Goal: Navigation & Orientation: Find specific page/section

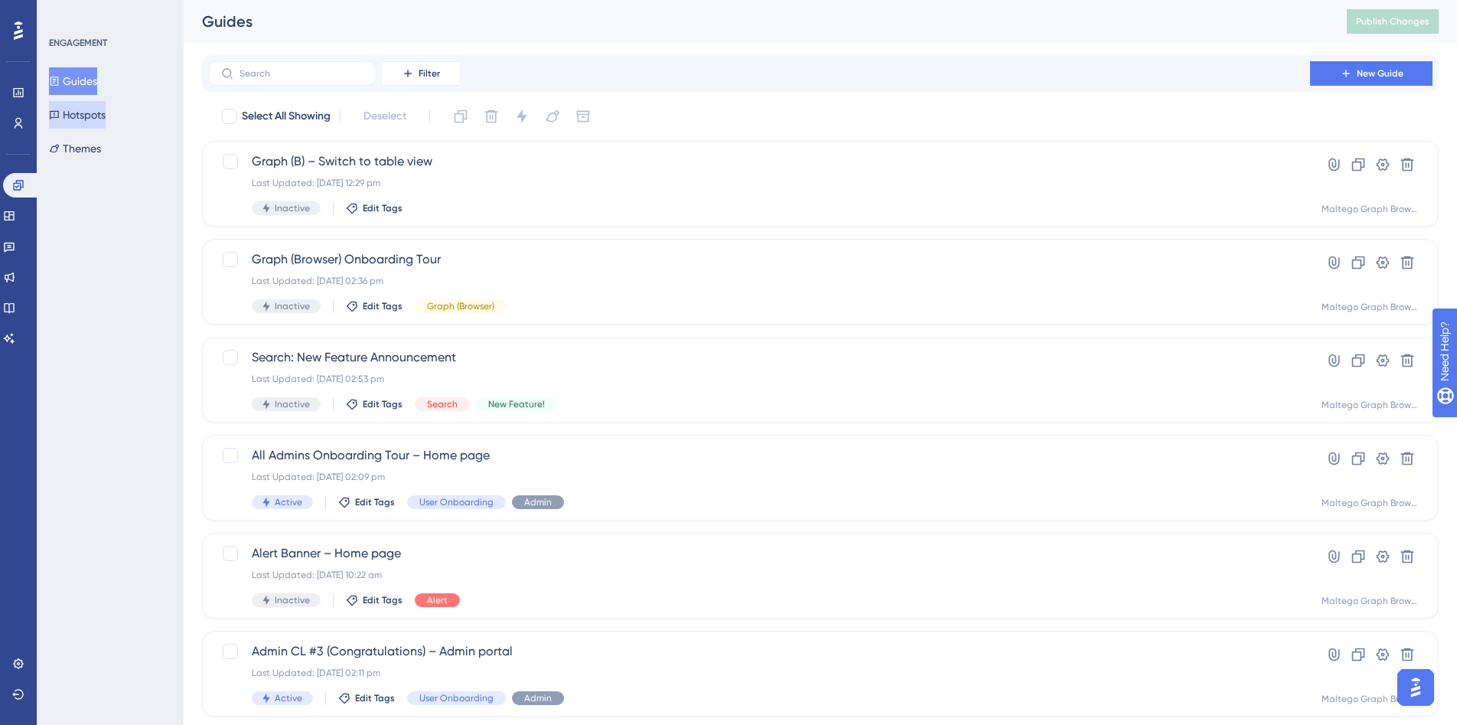
drag, startPoint x: 107, startPoint y: 119, endPoint x: 95, endPoint y: 103, distance: 20.2
click at [106, 119] on button "Hotspots" at bounding box center [77, 115] width 57 height 28
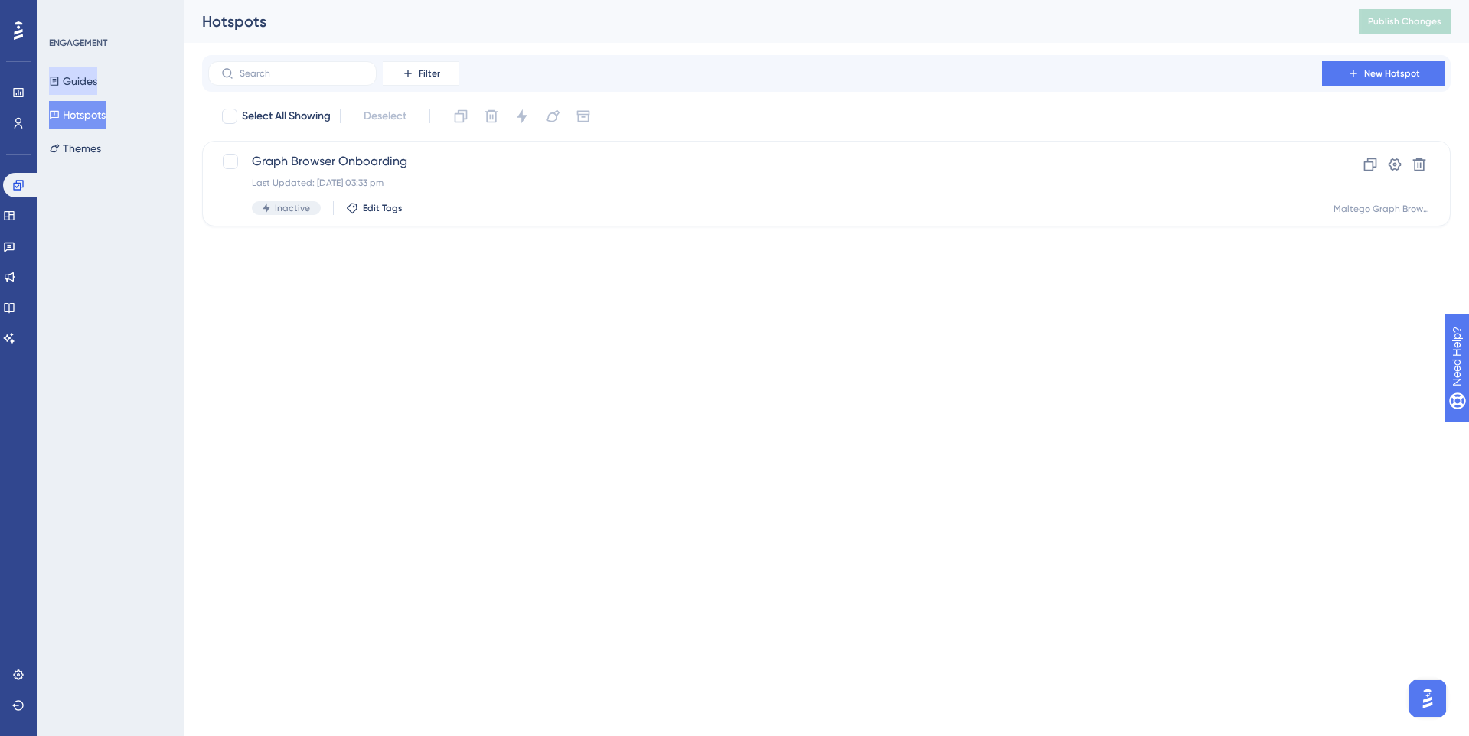
click at [86, 90] on button "Guides" at bounding box center [73, 81] width 48 height 28
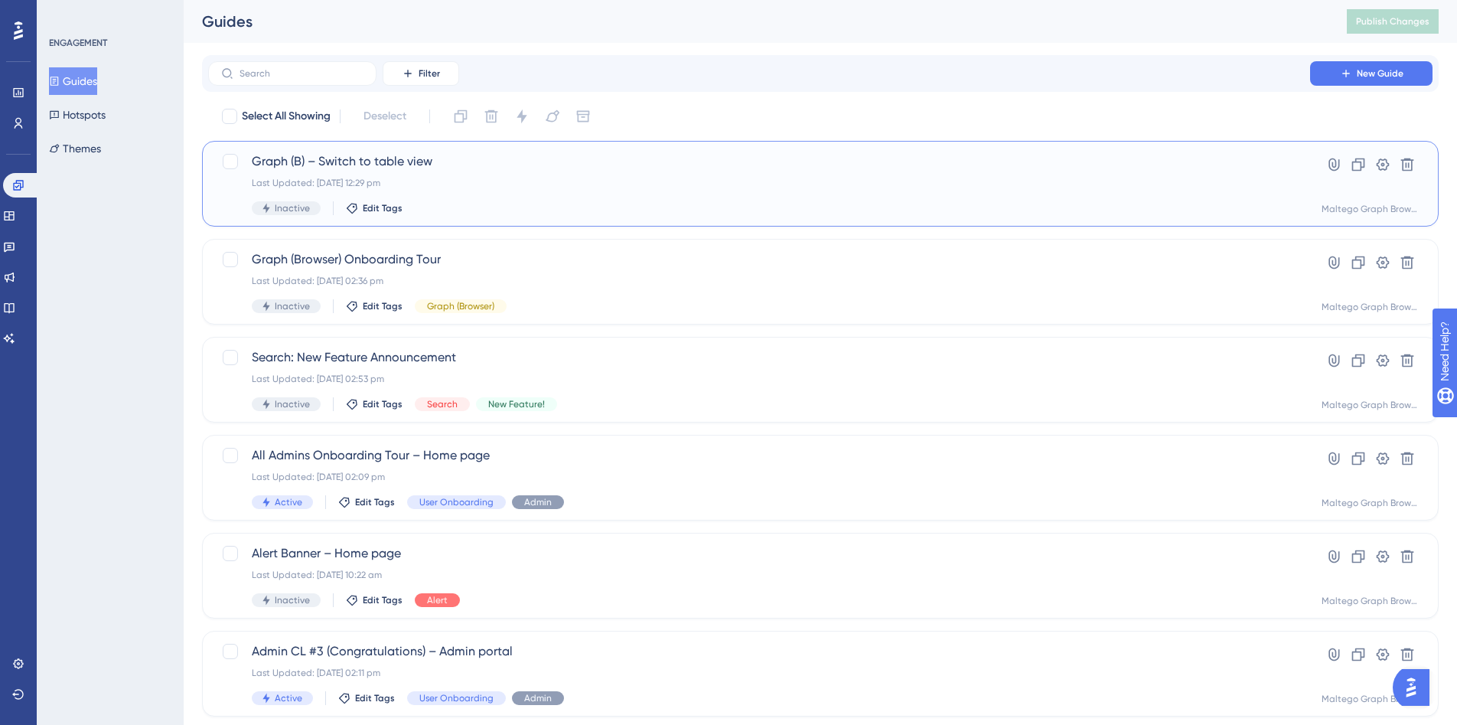
click at [590, 195] on div "Graph (B) – Switch to table view Last Updated: 10 Oct 2025 12:29 pm Inactive Ed…" at bounding box center [759, 183] width 1015 height 63
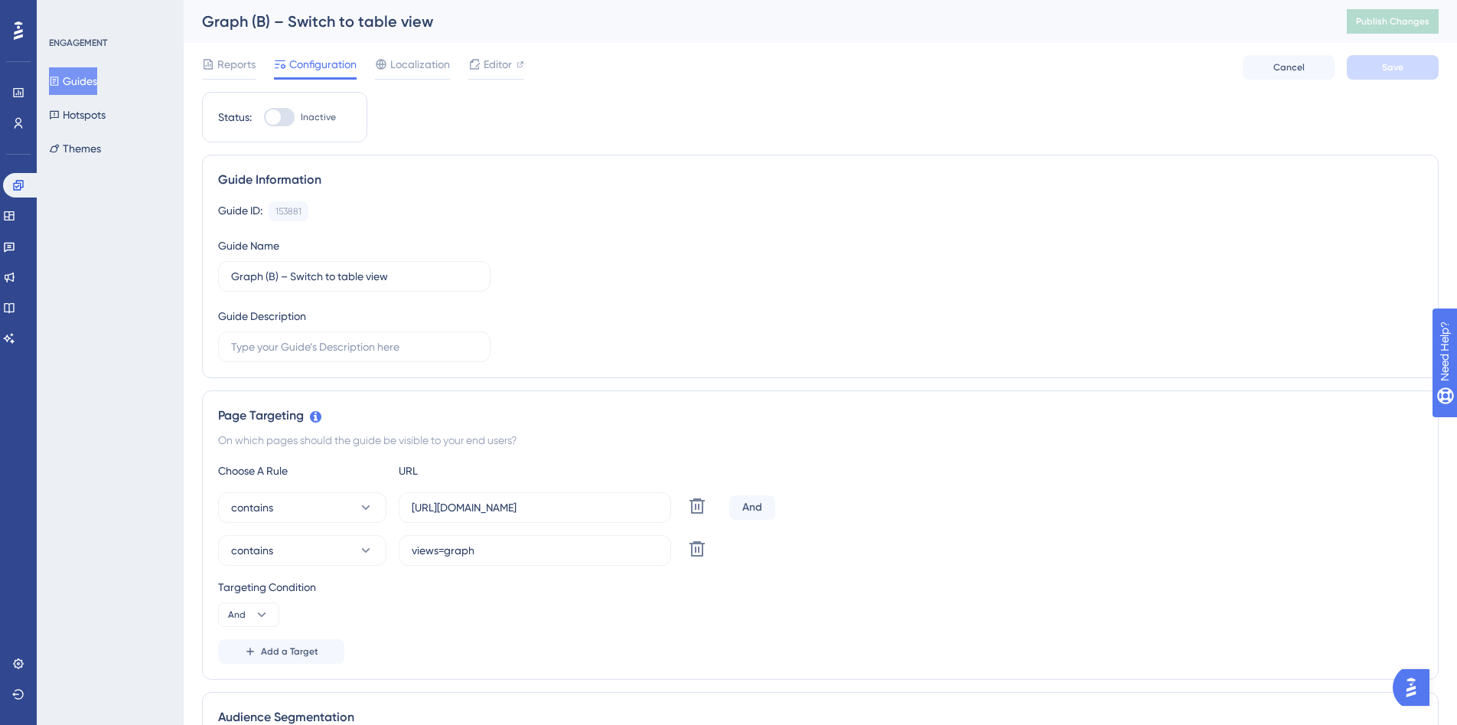
click at [91, 75] on button "Guides" at bounding box center [73, 81] width 48 height 28
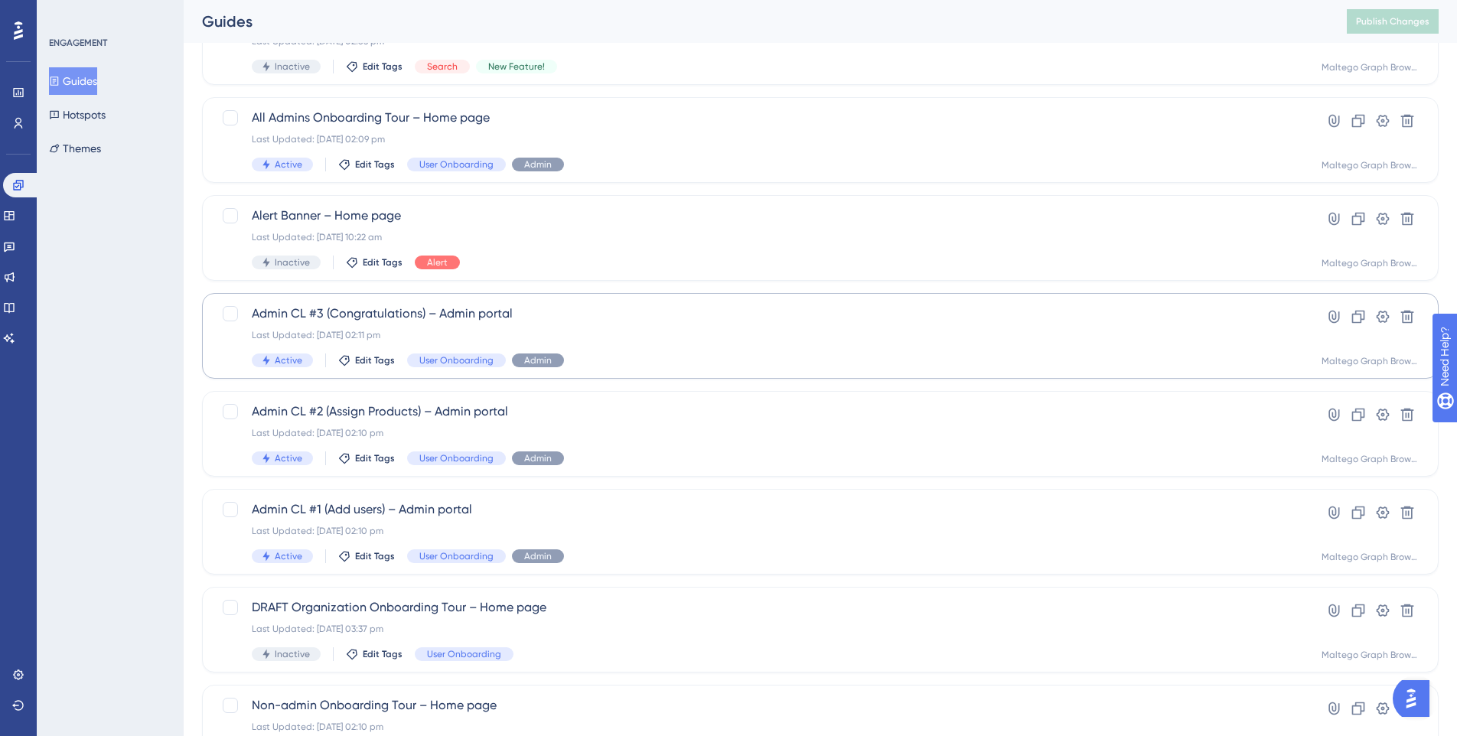
scroll to position [452, 0]
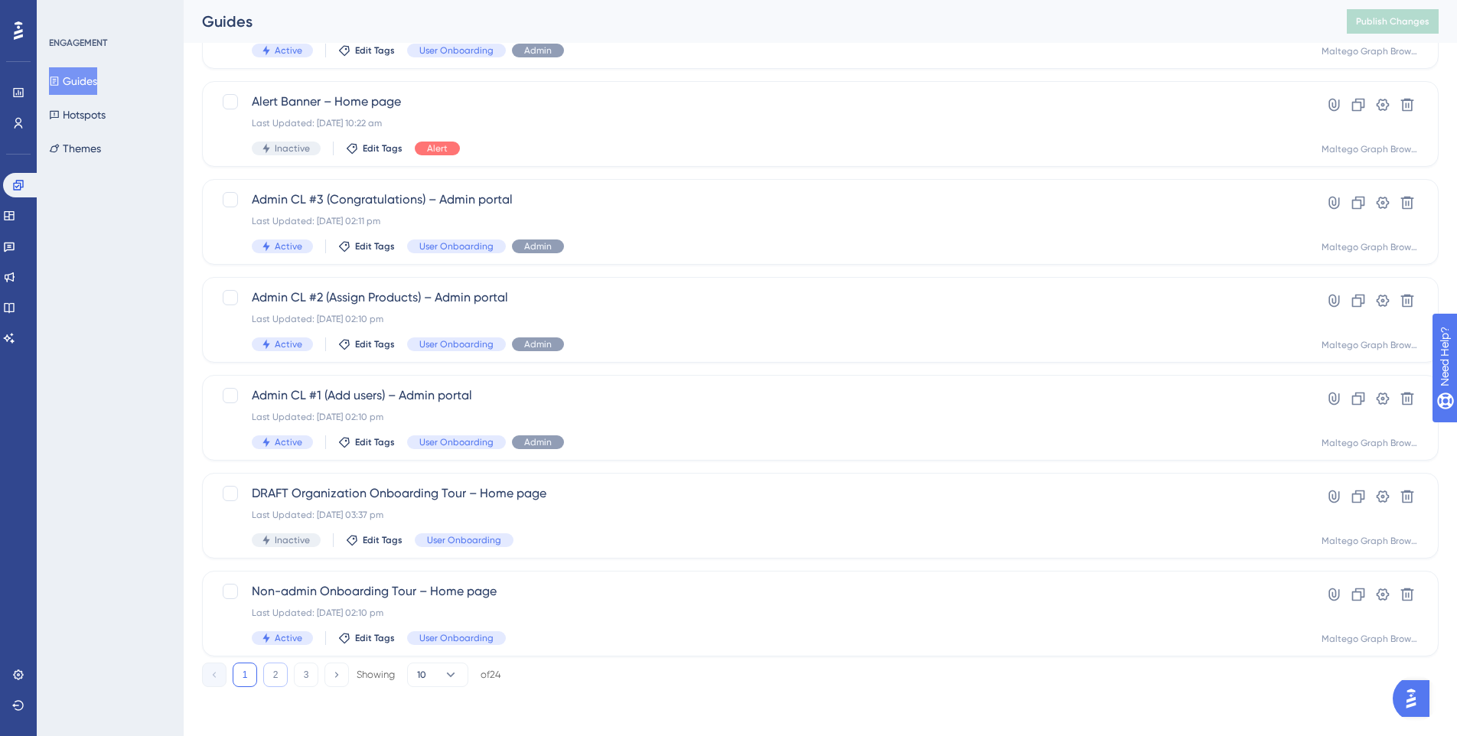
click at [273, 676] on button "2" at bounding box center [275, 675] width 24 height 24
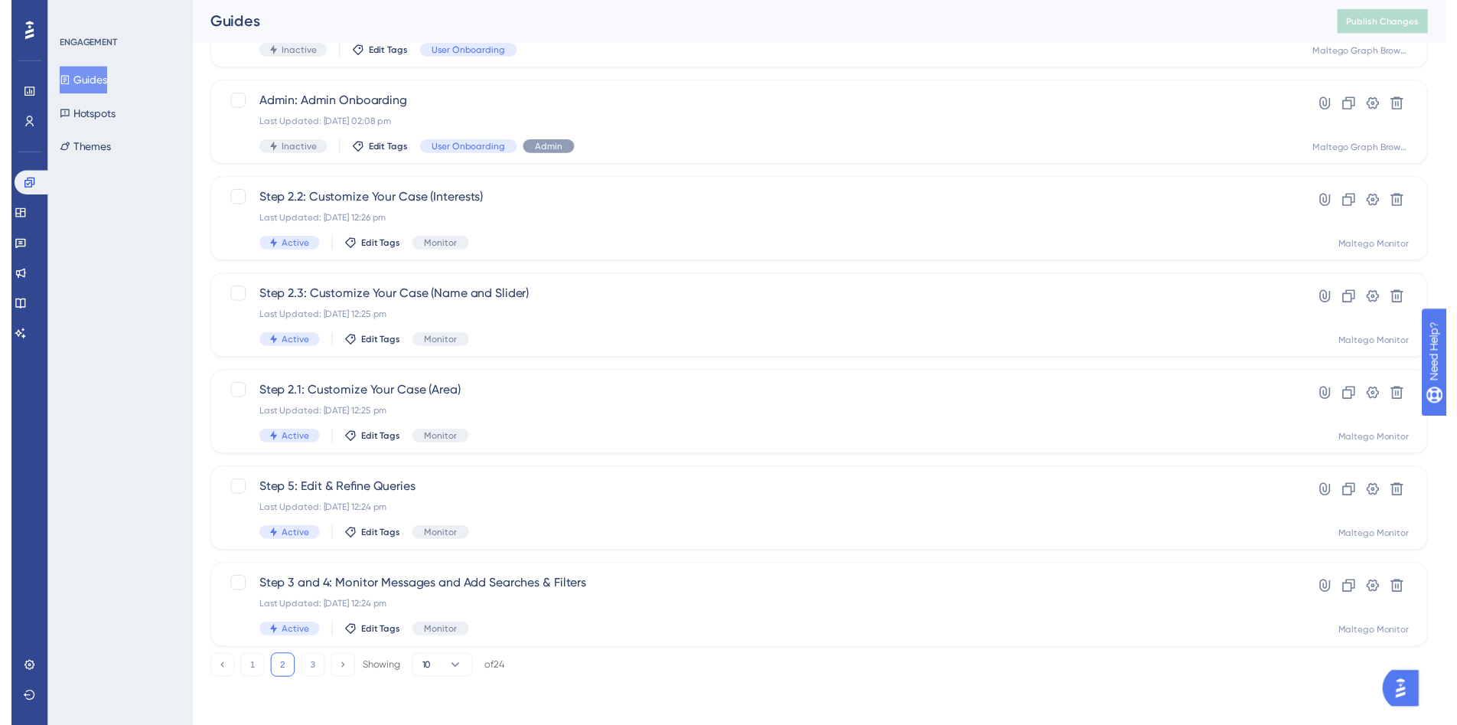
scroll to position [0, 0]
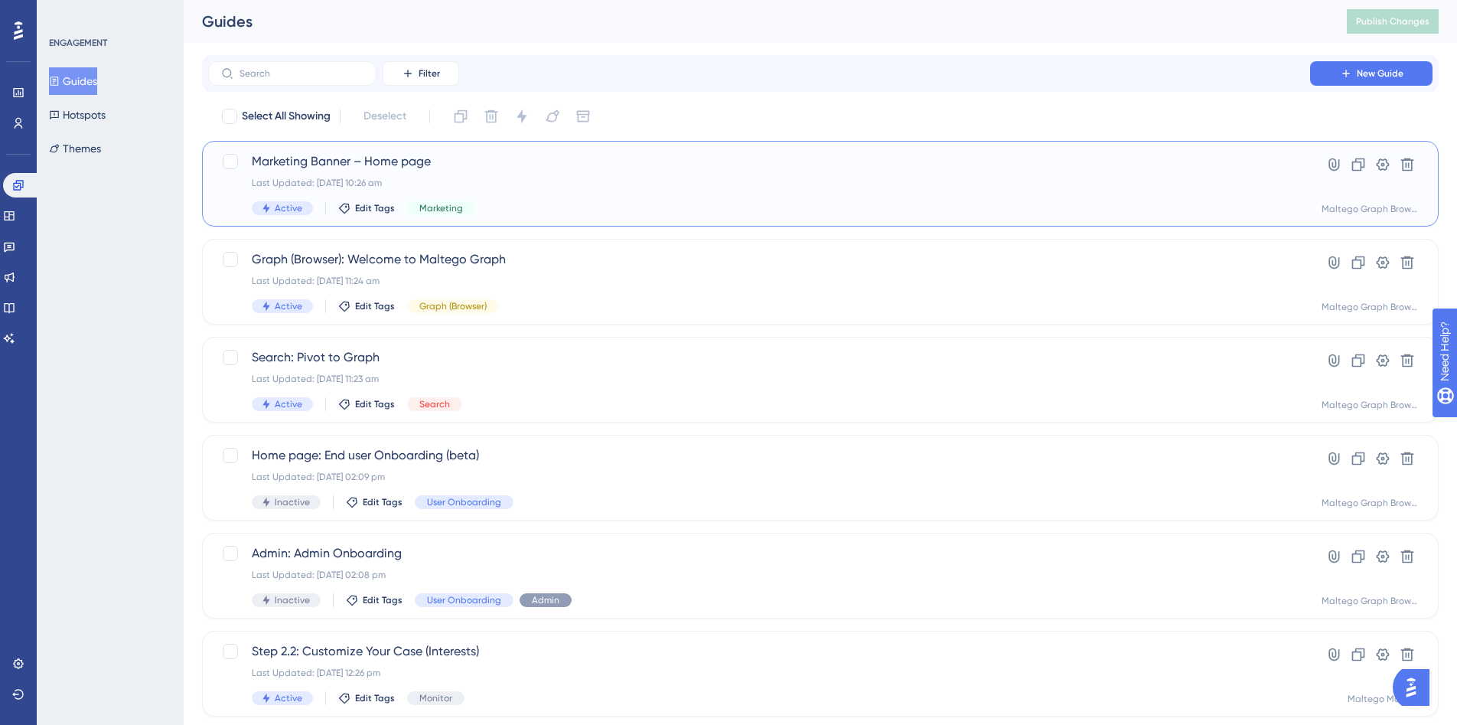
click at [594, 195] on div "Marketing Banner – Home page Last Updated: 09 Oct 2025 10:26 am Active Edit Tag…" at bounding box center [759, 183] width 1015 height 63
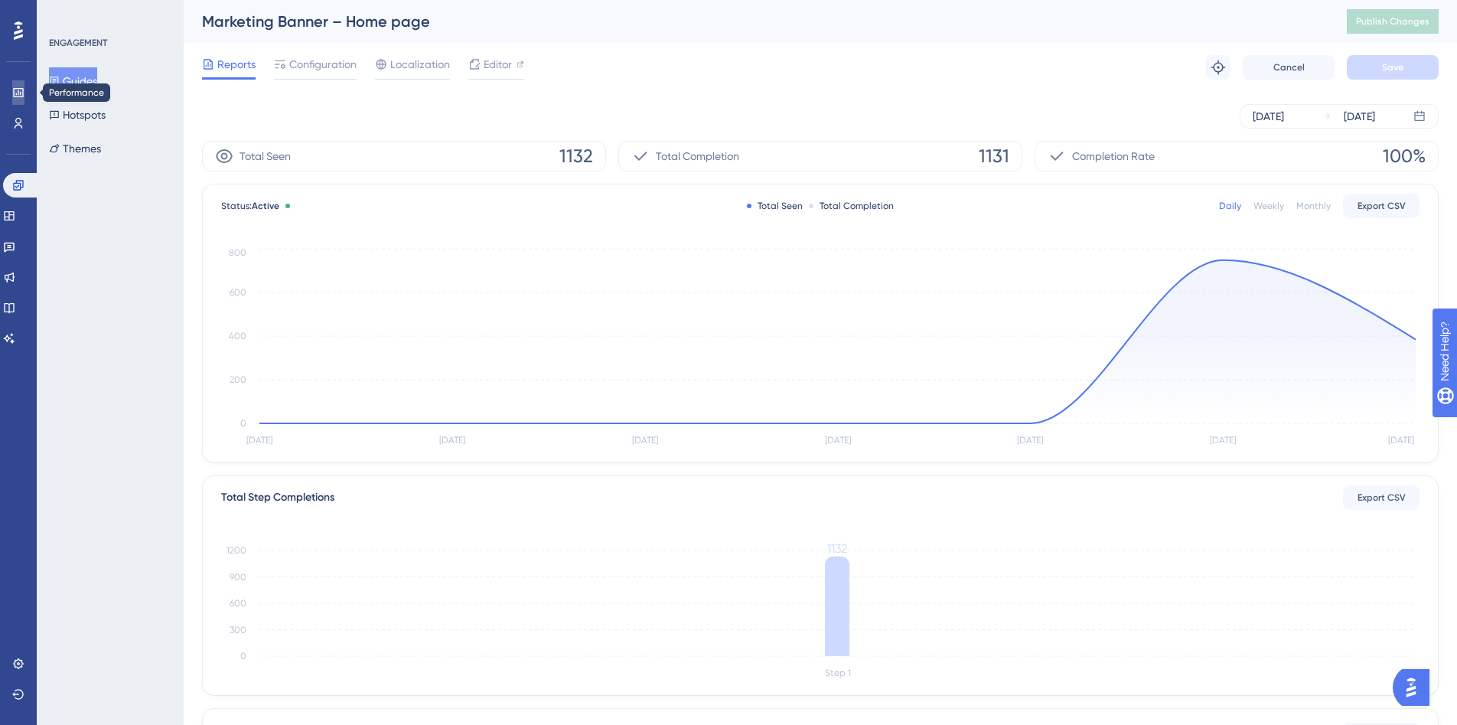
click at [12, 95] on icon at bounding box center [18, 92] width 12 height 12
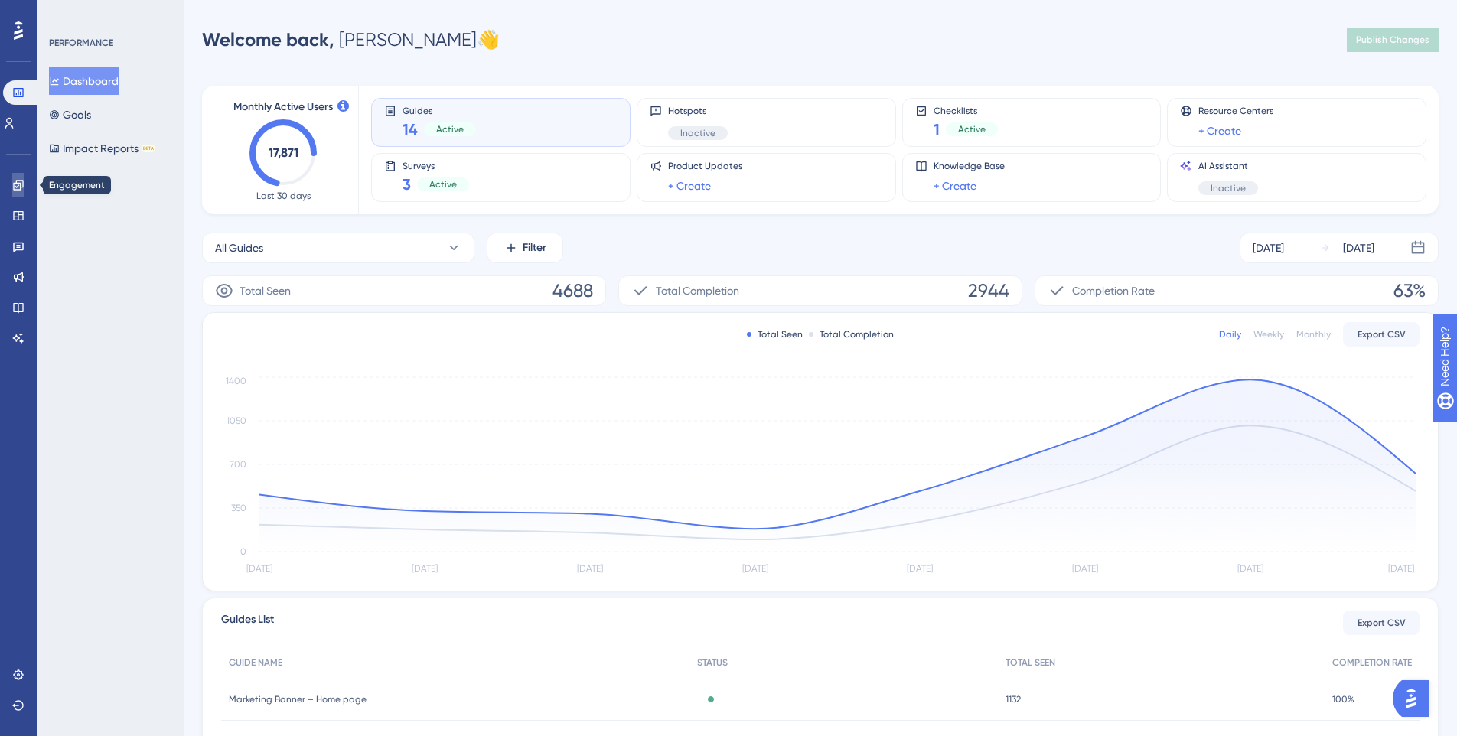
click at [24, 188] on link at bounding box center [18, 185] width 12 height 24
